Goal: Check status: Verify the current state of an ongoing process or item

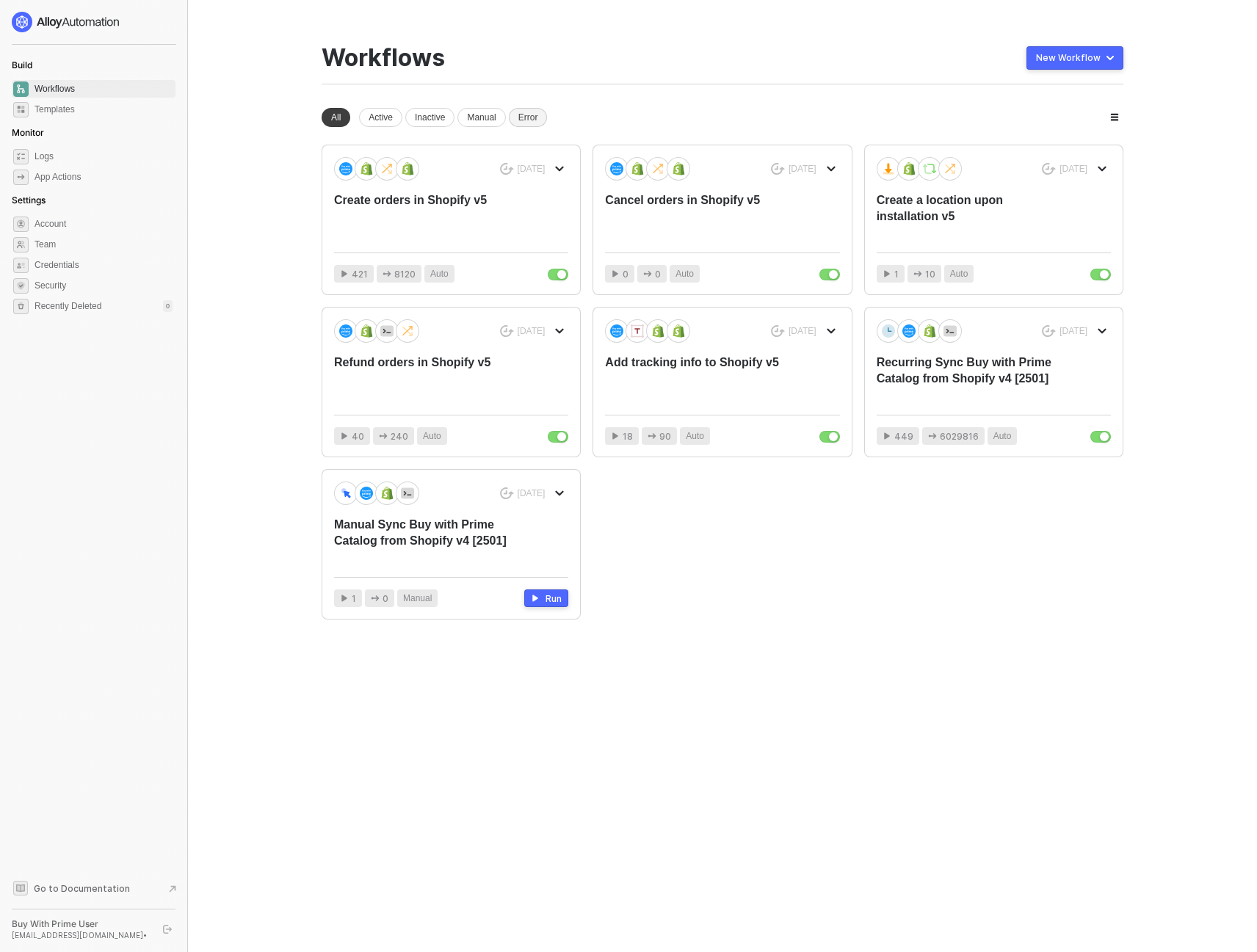
click at [532, 113] on div "Error" at bounding box center [528, 118] width 39 height 19
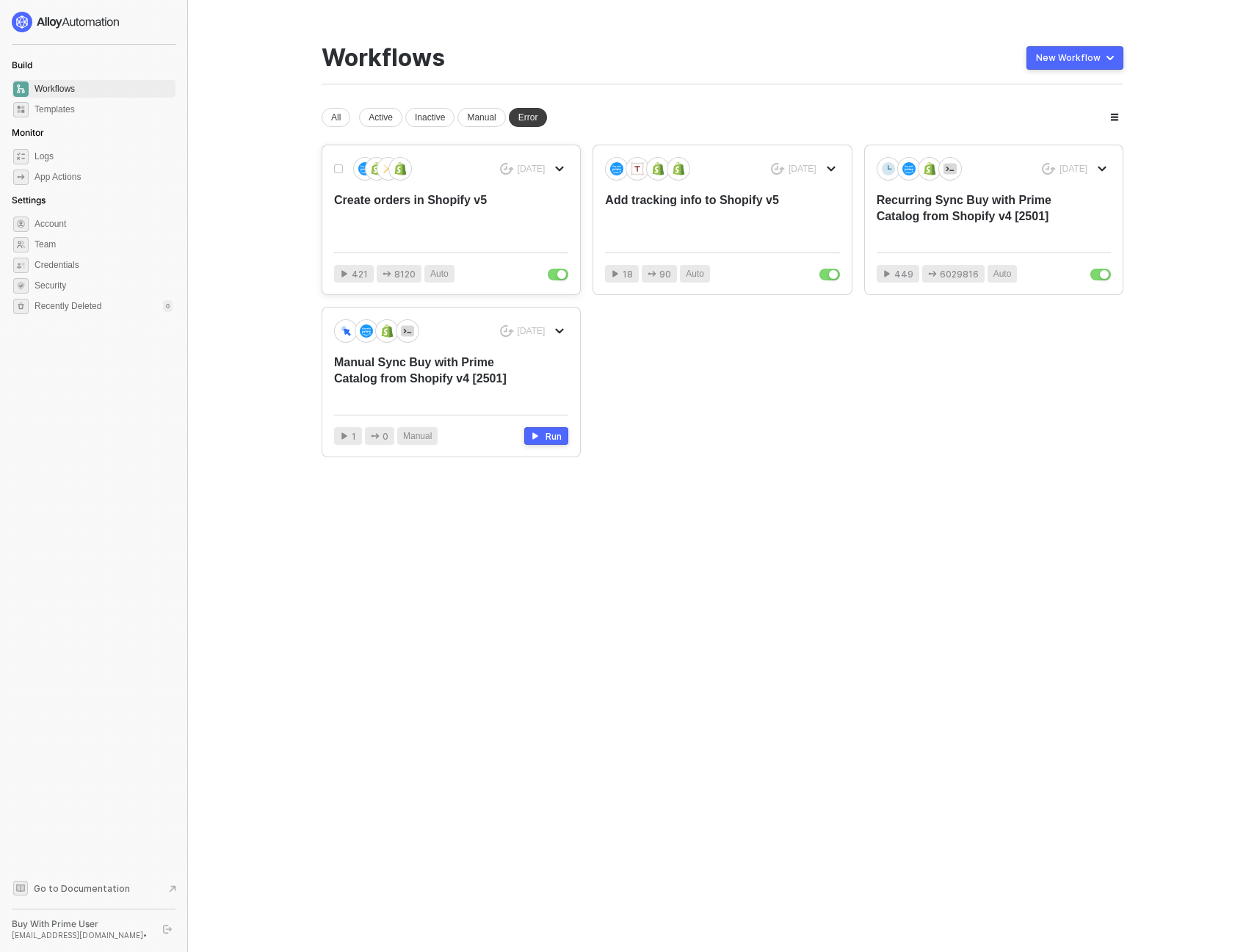
click at [458, 211] on div "Create orders in Shopify v5" at bounding box center [427, 217] width 187 height 48
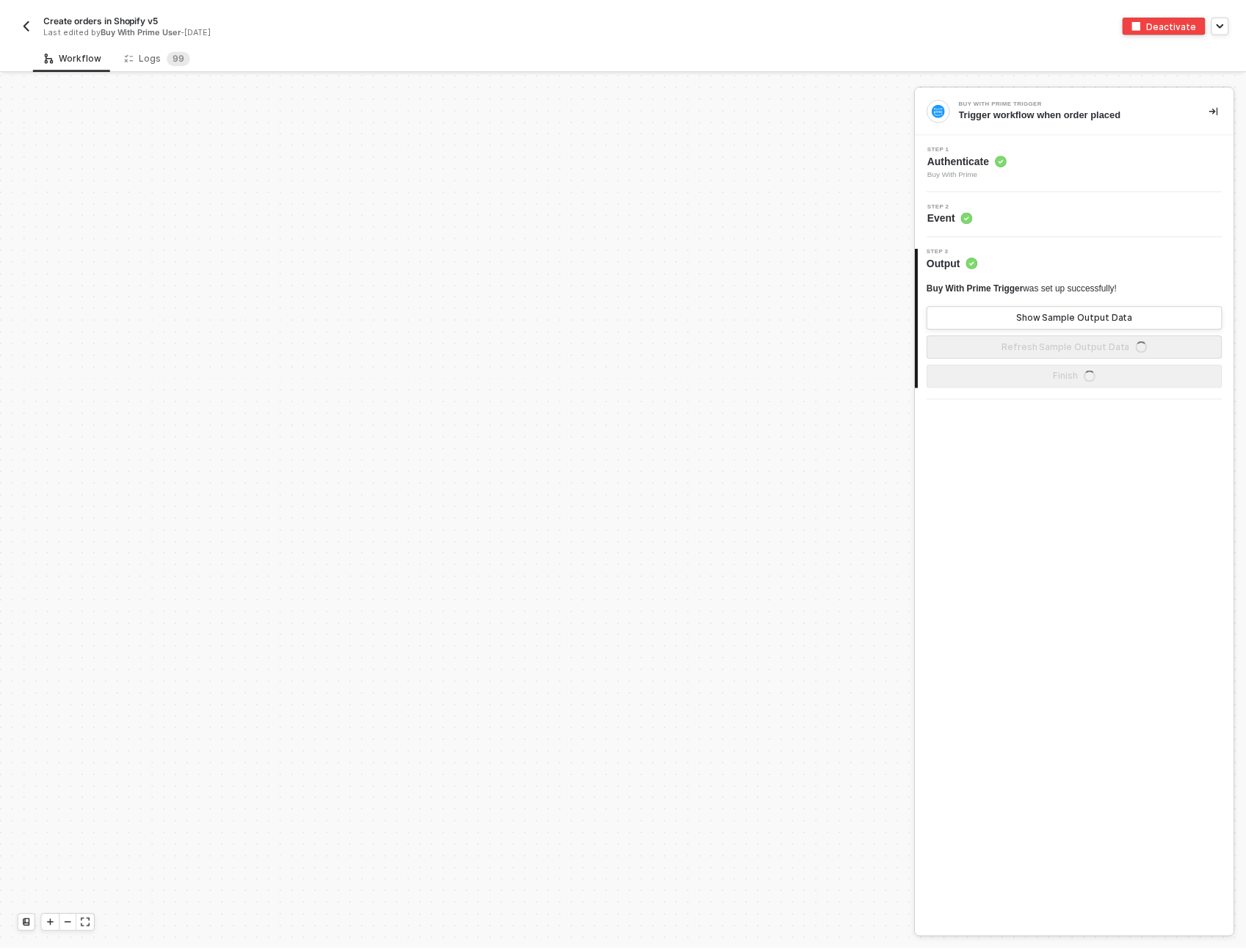
scroll to position [696, 0]
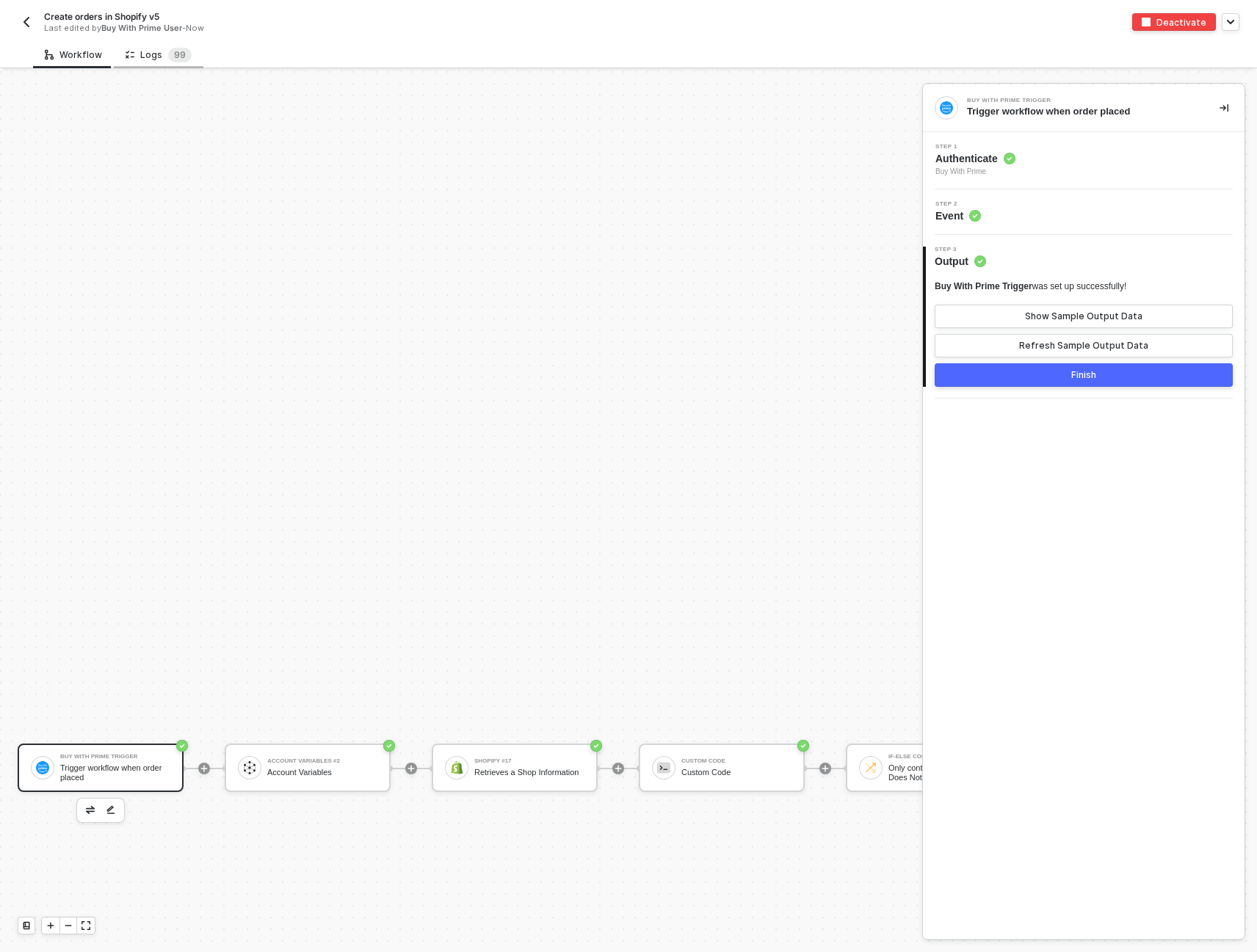
click at [146, 60] on div "Logs 9 9" at bounding box center [159, 55] width 66 height 15
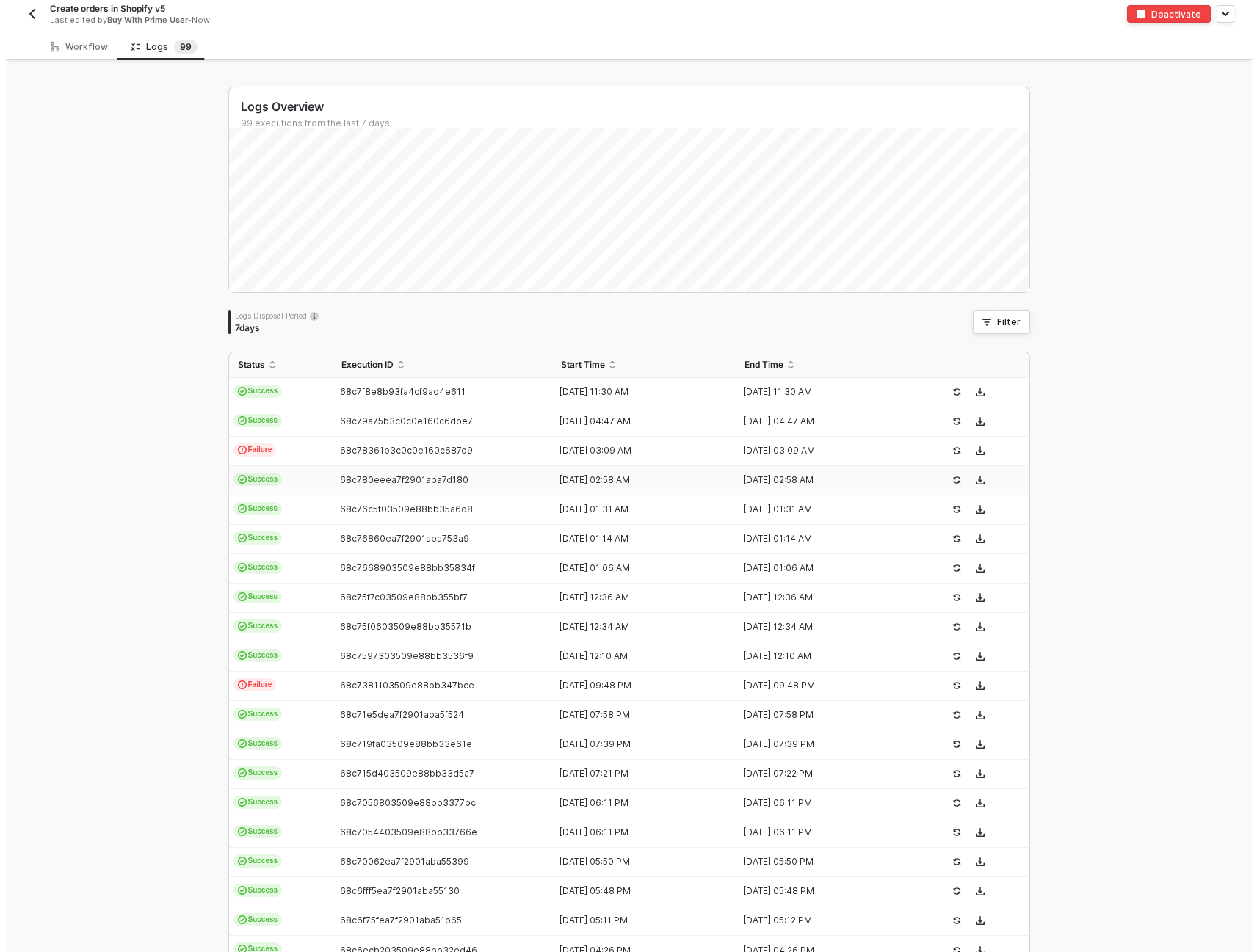
scroll to position [0, 0]
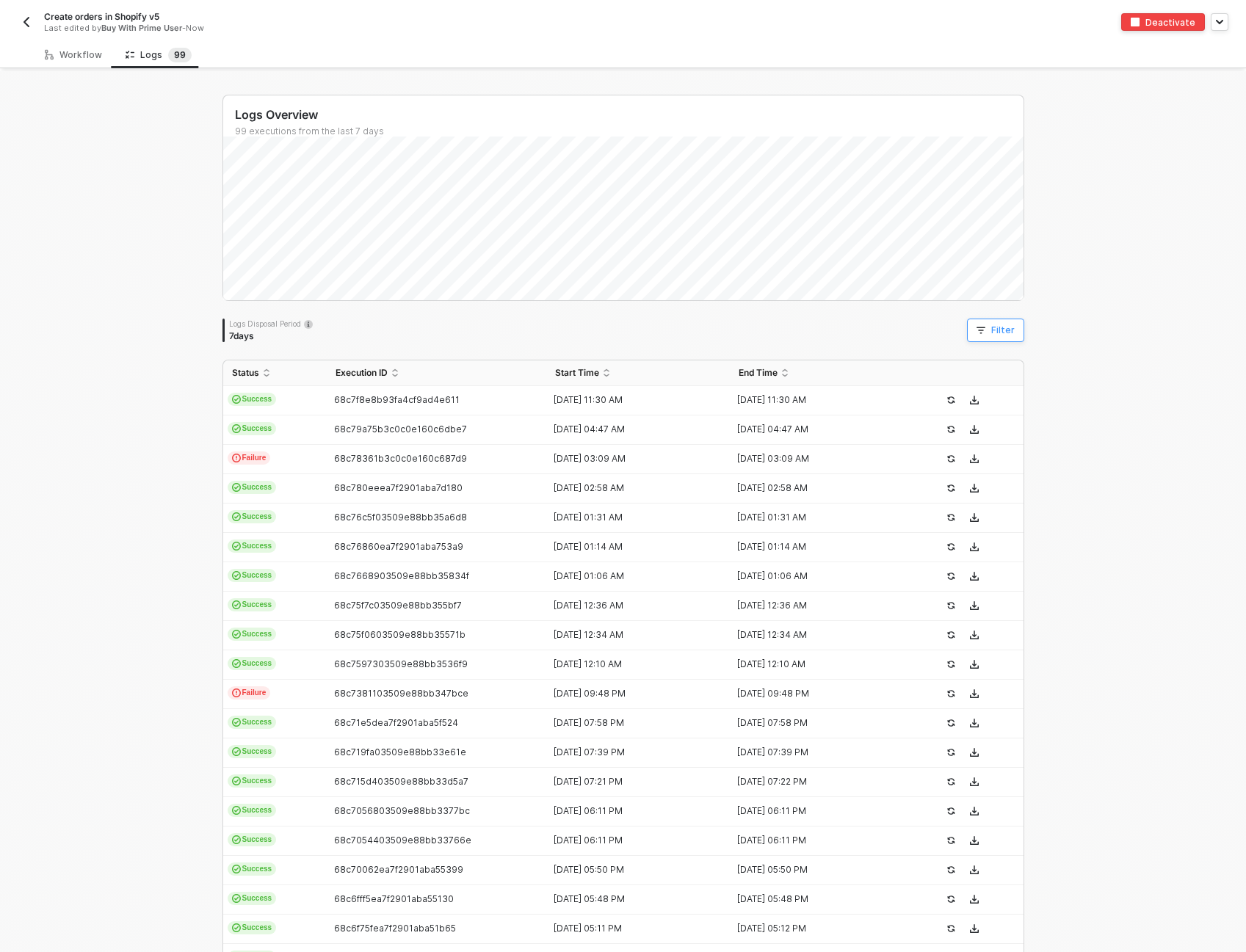
click at [1007, 335] on div "Filter" at bounding box center [1002, 330] width 23 height 12
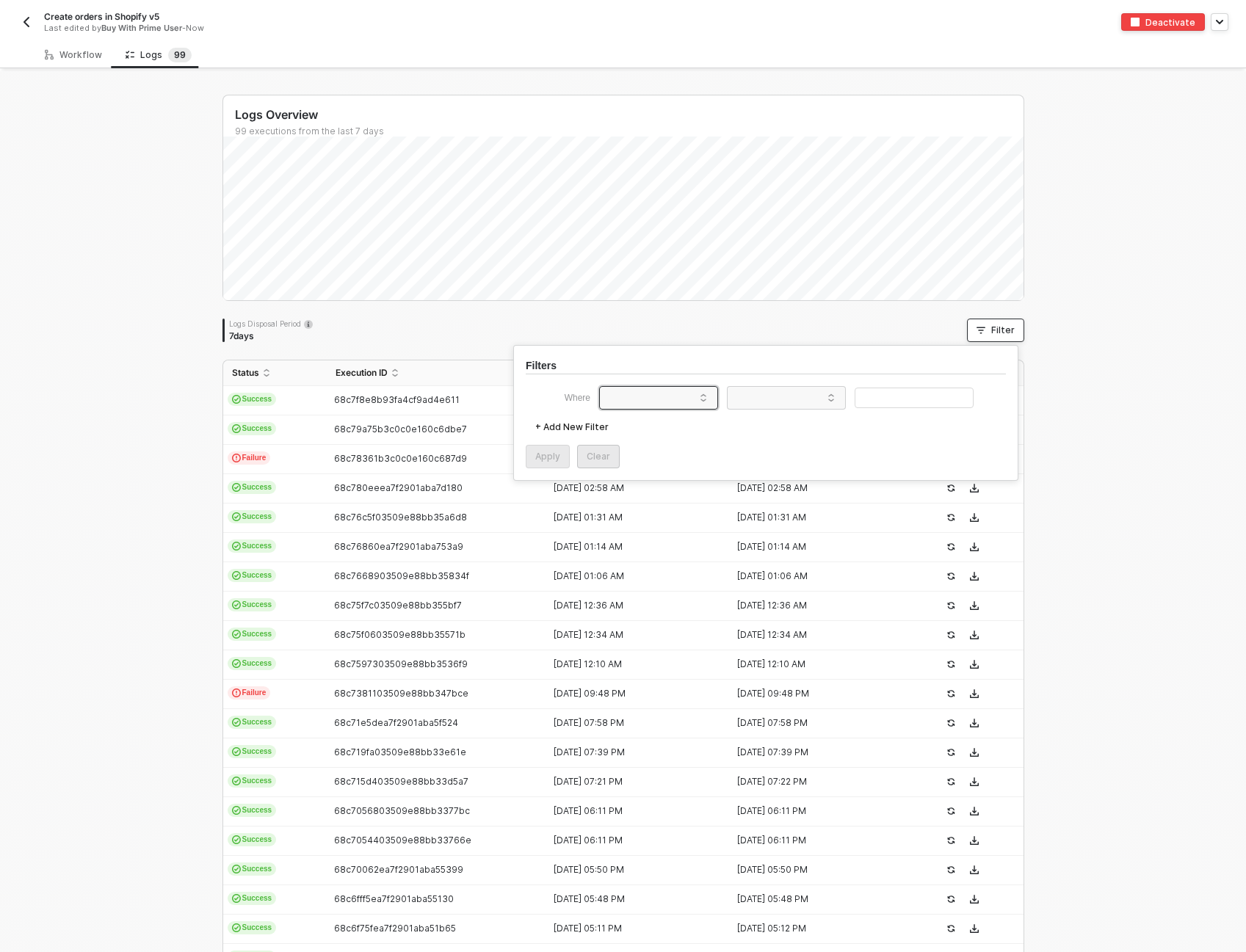
click at [648, 397] on span at bounding box center [661, 397] width 111 height 22
click at [658, 420] on div "Status" at bounding box center [658, 426] width 106 height 23
click at [865, 381] on div "Filters Where Status + Add New Filter Apply Clear" at bounding box center [765, 413] width 505 height 135
click at [824, 394] on span at bounding box center [790, 397] width 111 height 22
click at [786, 426] on div "Equals" at bounding box center [786, 425] width 106 height 23
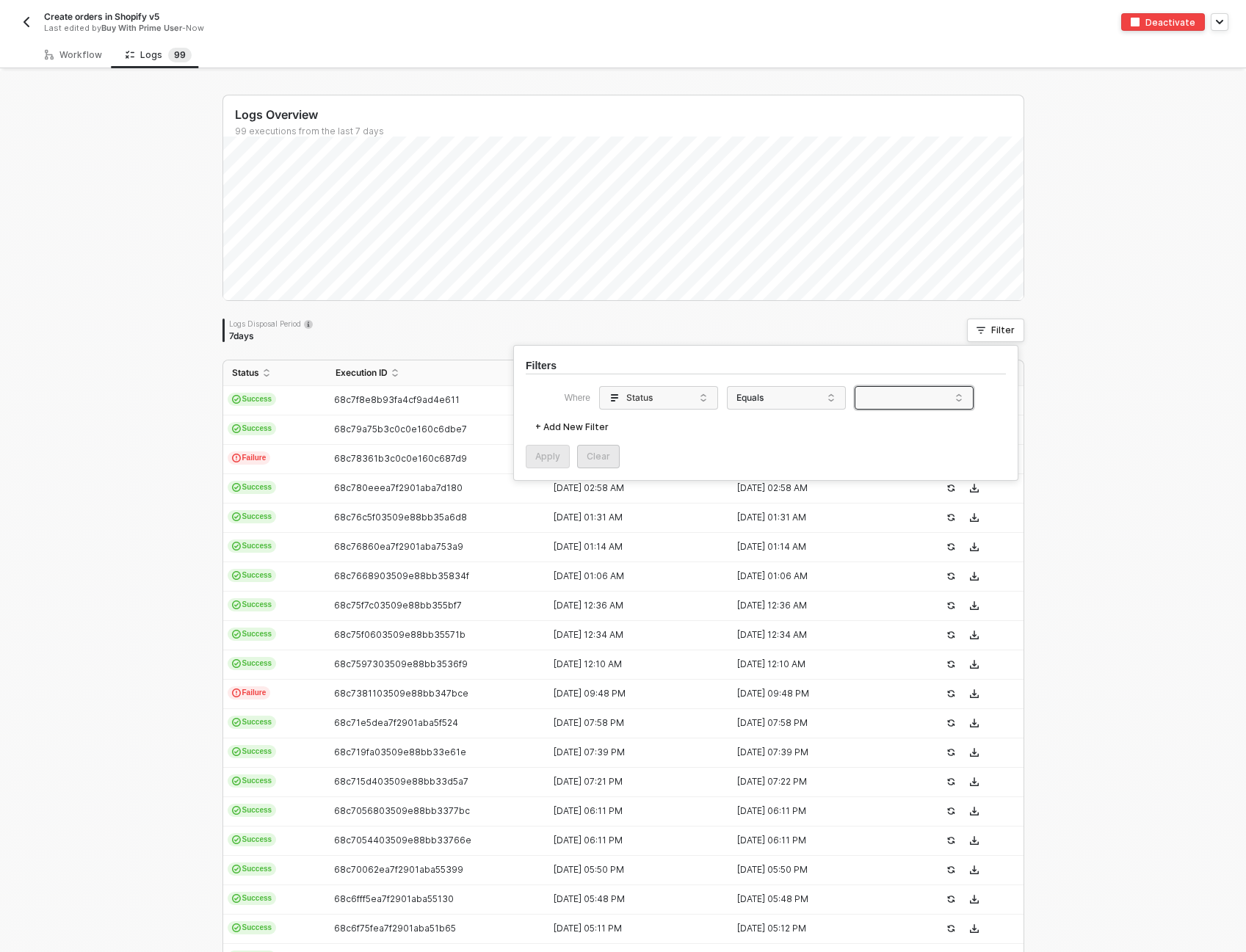
click at [872, 398] on span at bounding box center [917, 397] width 111 height 22
click at [892, 447] on div "Failure" at bounding box center [914, 446] width 106 height 23
click at [541, 467] on button "Apply" at bounding box center [548, 456] width 44 height 23
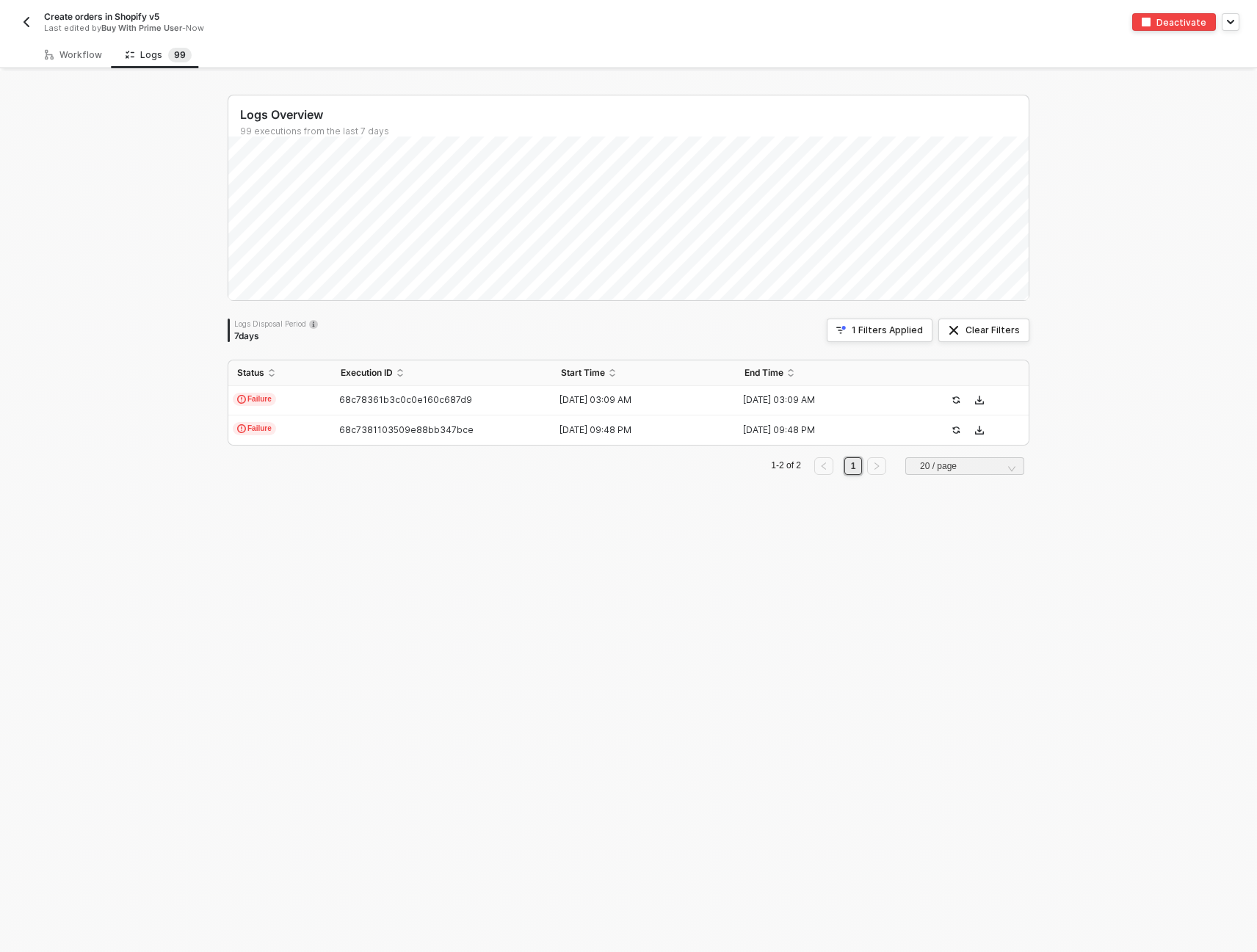
drag, startPoint x: 248, startPoint y: 524, endPoint x: 322, endPoint y: 533, distance: 74.5
click at [249, 524] on div "Logs Overview 99 executions from the last 7 days Logs Disposal Period 7 days 1 …" at bounding box center [628, 511] width 837 height 881
click at [1012, 576] on div "Logs Overview 99 executions from the last 7 days Thu 11 Success 14 Failure 0 Lo…" at bounding box center [628, 511] width 837 height 881
click at [1119, 375] on div "Logs Overview 99 executions from the last 7 days Thu 11 Success 14 Failure 0 Lo…" at bounding box center [628, 511] width 1257 height 881
